Goal: Information Seeking & Learning: Learn about a topic

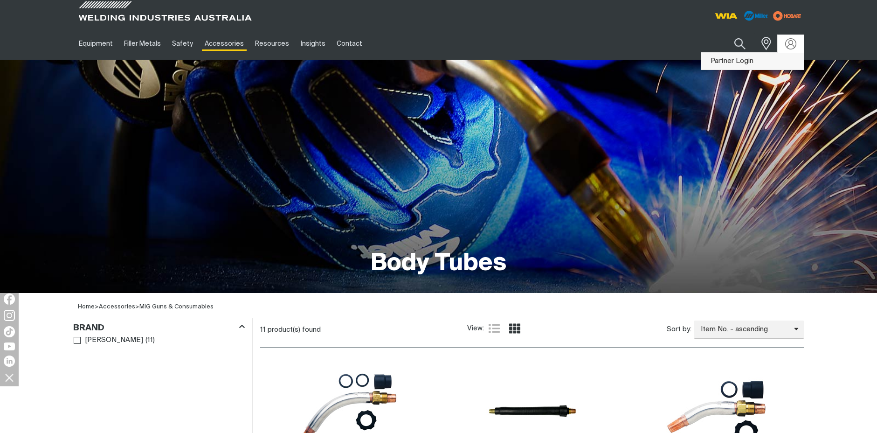
click at [746, 60] on link "Partner Login" at bounding box center [752, 61] width 103 height 17
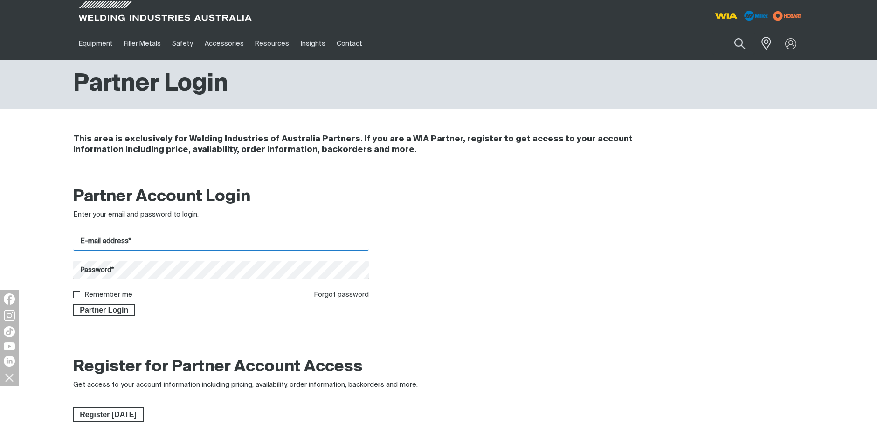
type input "tom.day@daysindustrial.com.au"
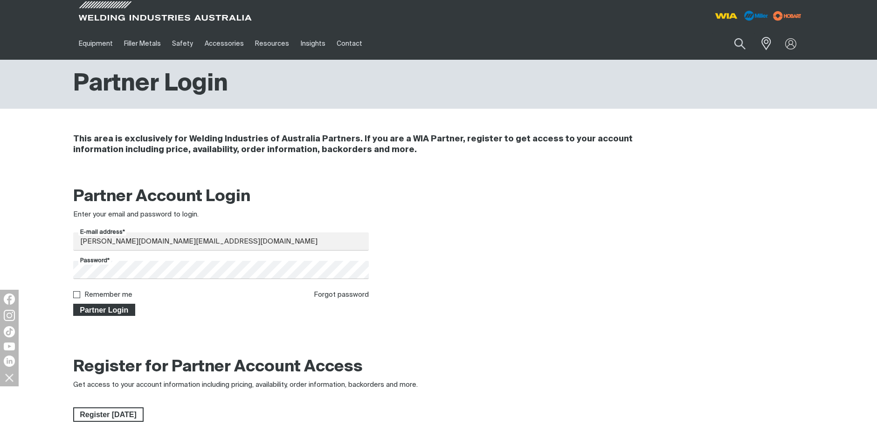
click at [120, 310] on span "Partner Login" at bounding box center [104, 309] width 61 height 12
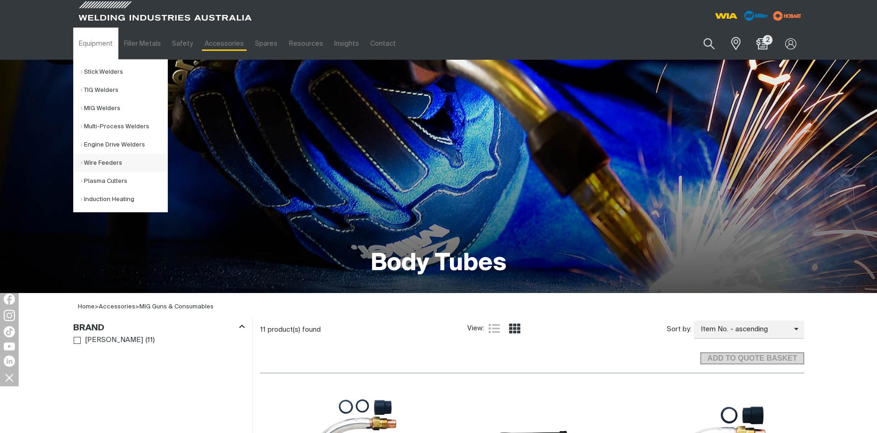
click at [101, 157] on link "Wire Feeders" at bounding box center [124, 163] width 87 height 18
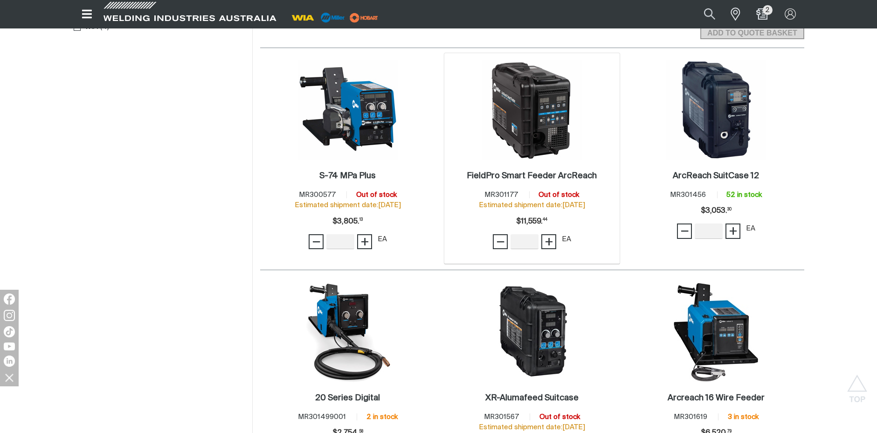
scroll to position [466, 0]
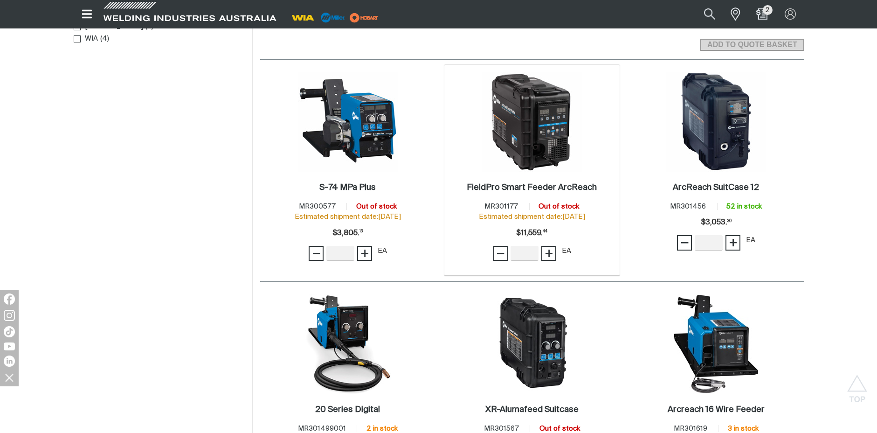
click at [506, 160] on img at bounding box center [532, 122] width 100 height 100
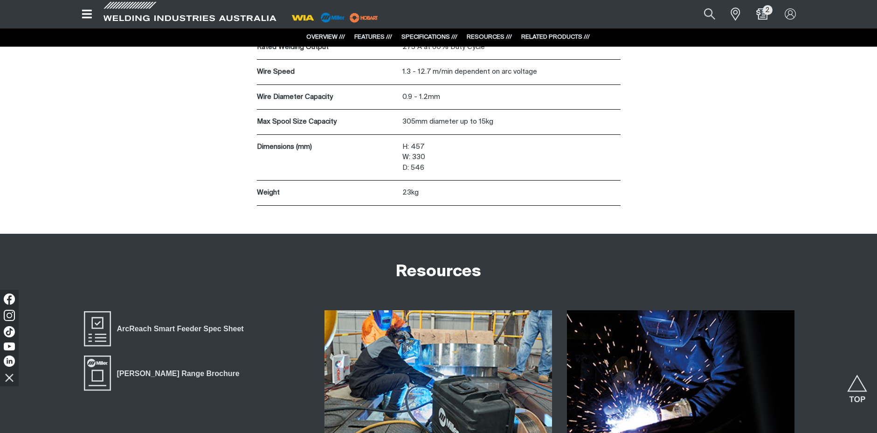
scroll to position [2237, 0]
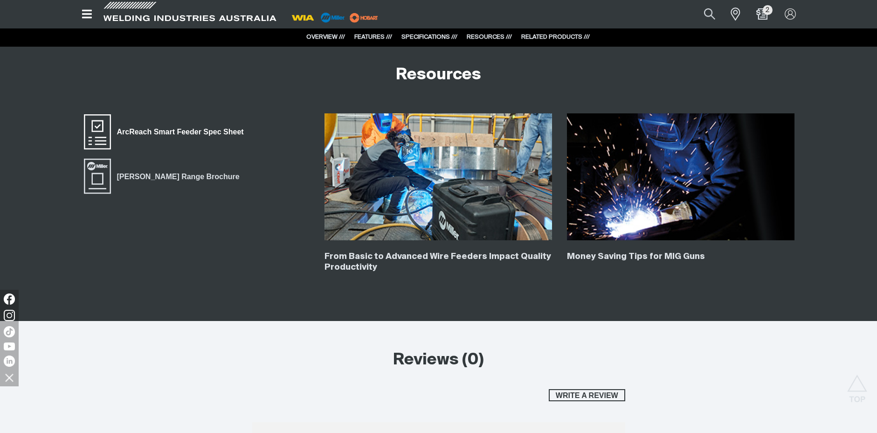
click at [162, 131] on span "ArcReach Smart Feeder Spec Sheet" at bounding box center [180, 132] width 139 height 12
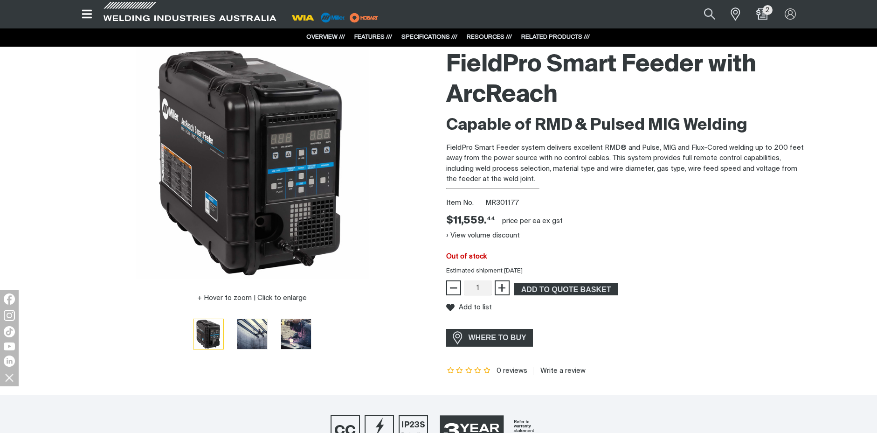
scroll to position [0, 0]
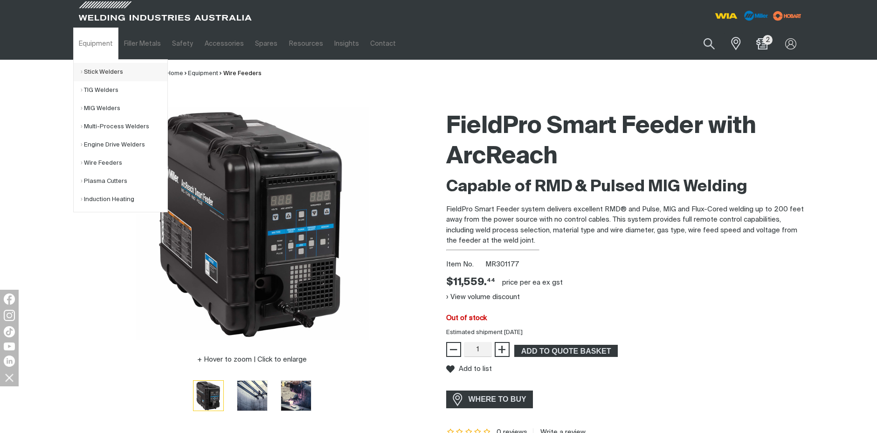
click at [113, 73] on link "Stick Welders" at bounding box center [124, 72] width 87 height 18
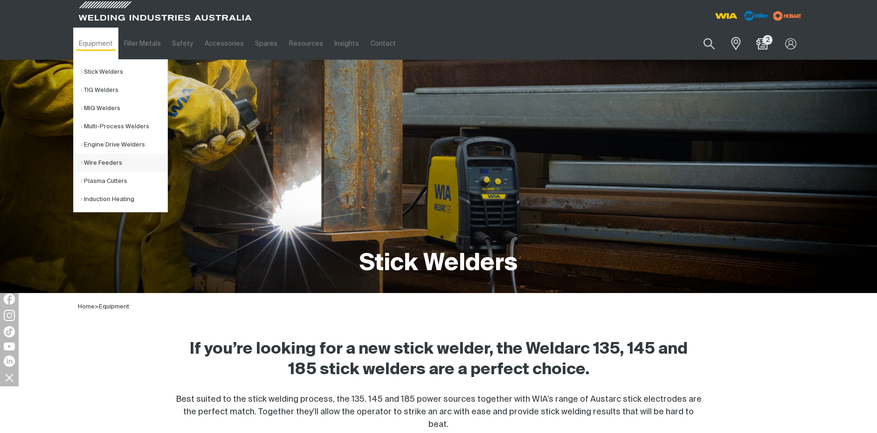
click at [112, 163] on link "Wire Feeders" at bounding box center [124, 163] width 87 height 18
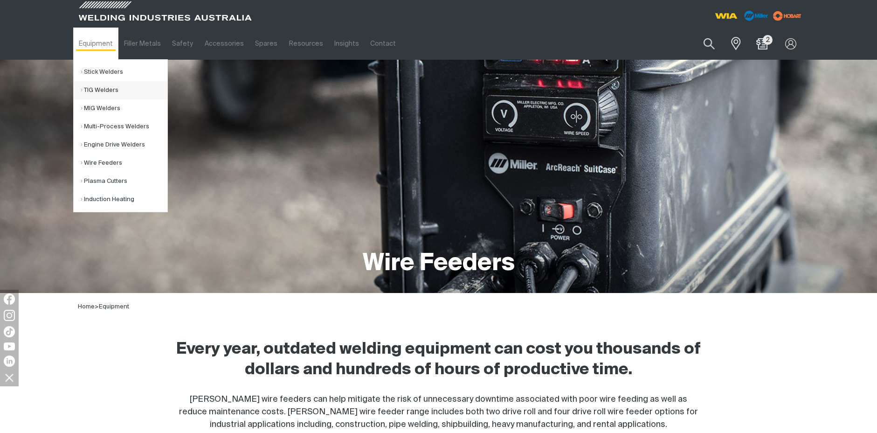
click at [115, 90] on link "TIG Welders" at bounding box center [124, 90] width 87 height 18
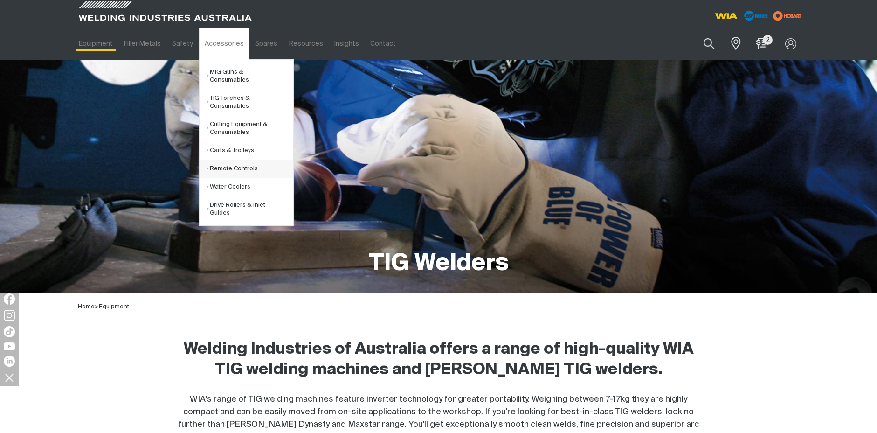
click at [235, 162] on link "Remote Controls" at bounding box center [249, 168] width 87 height 18
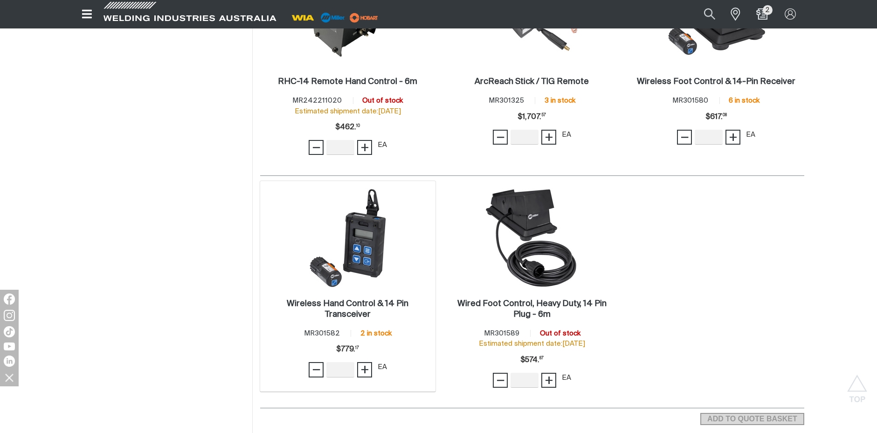
scroll to position [653, 0]
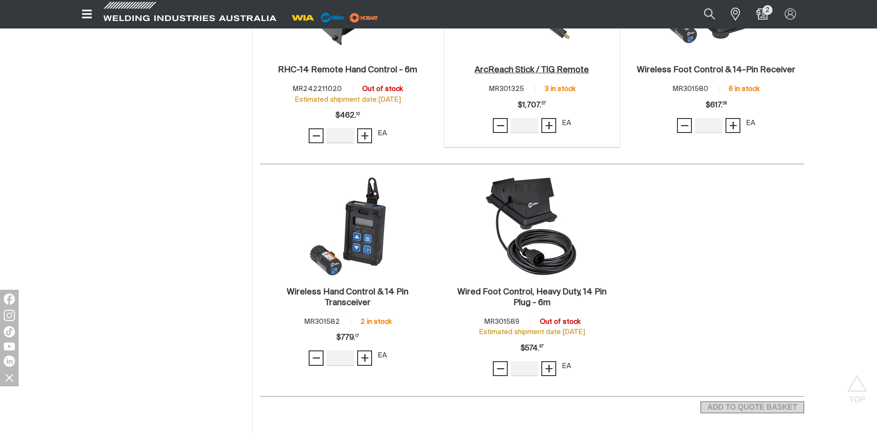
drag, startPoint x: 524, startPoint y: 68, endPoint x: 515, endPoint y: 70, distance: 9.6
click at [524, 68] on h2 "ArcReach Stick / TIG Remote ." at bounding box center [531, 70] width 114 height 8
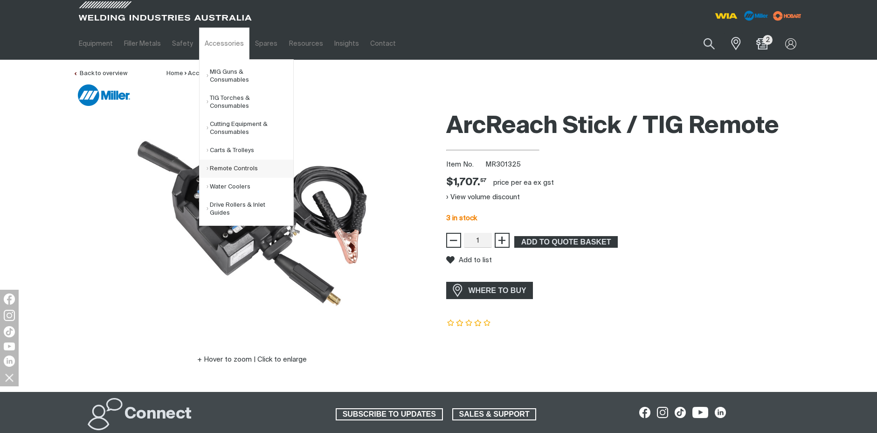
click at [232, 160] on link "Remote Controls" at bounding box center [249, 168] width 87 height 18
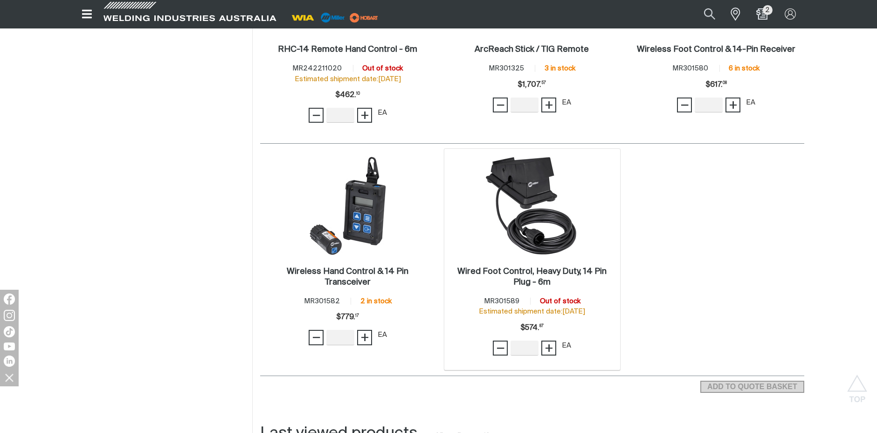
scroll to position [699, 0]
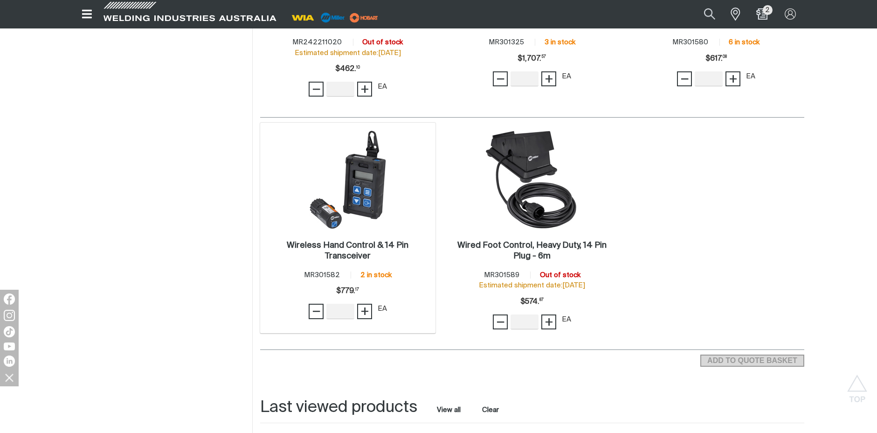
click at [372, 194] on img at bounding box center [348, 180] width 100 height 100
